Goal: Navigation & Orientation: Find specific page/section

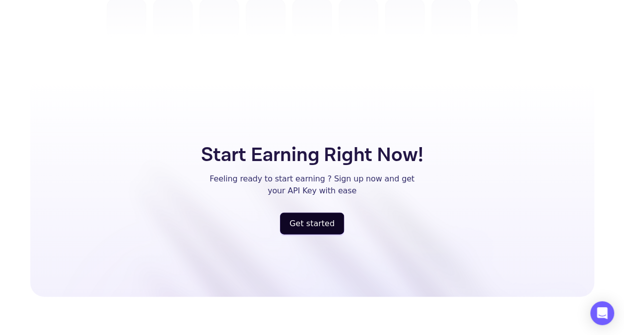
scroll to position [3034, 0]
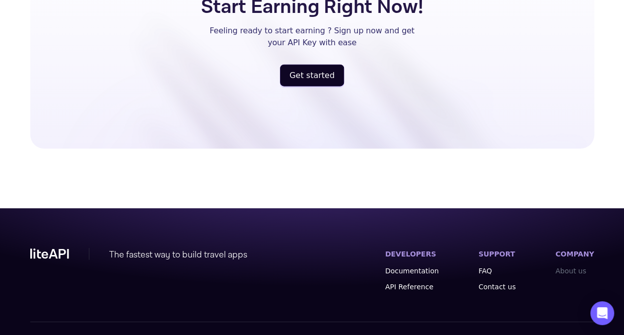
click at [572, 266] on link "About us" at bounding box center [575, 271] width 39 height 10
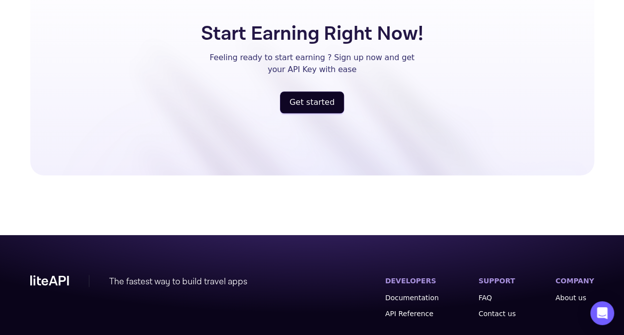
scroll to position [2401, 0]
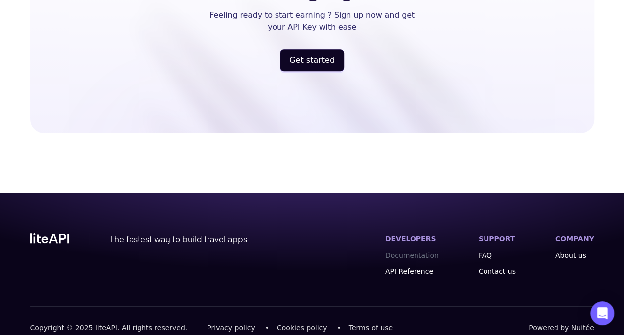
click at [426, 250] on link "Documentation" at bounding box center [412, 255] width 54 height 10
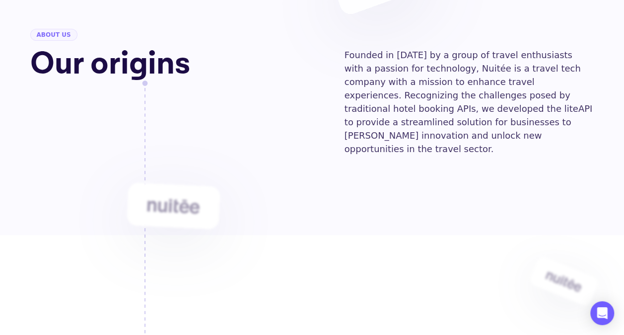
scroll to position [0, 0]
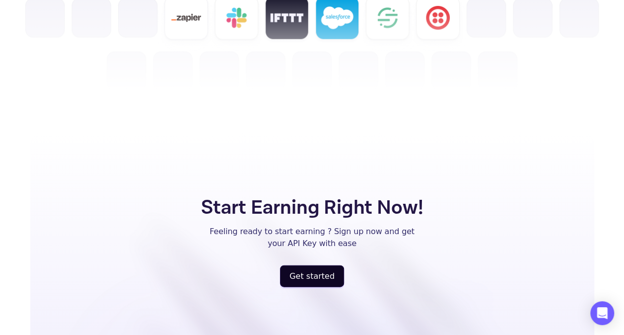
scroll to position [2834, 0]
